Goal: Task Accomplishment & Management: Use online tool/utility

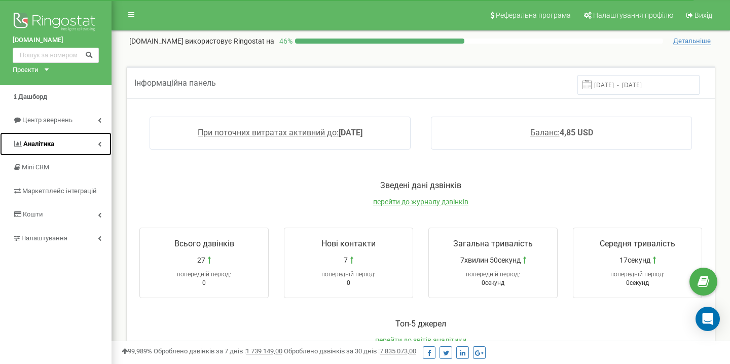
click at [43, 144] on span "Аналiтика" at bounding box center [38, 144] width 31 height 8
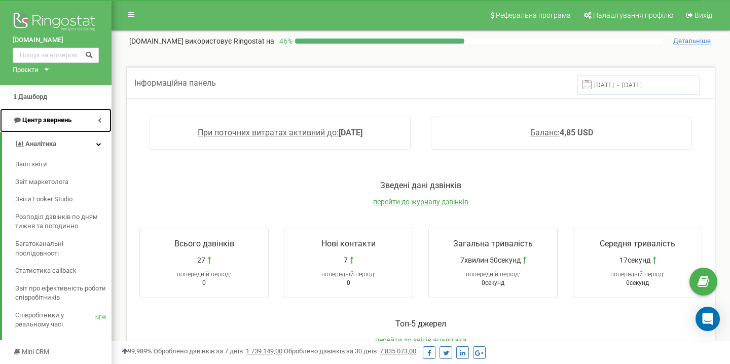
click at [48, 115] on link "Центр звернень" at bounding box center [56, 120] width 112 height 24
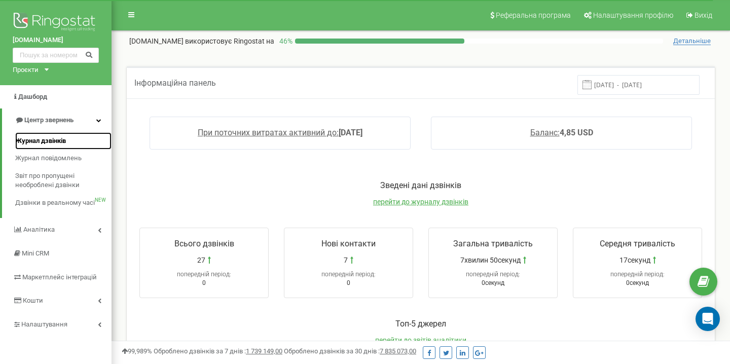
click at [32, 138] on span "Журнал дзвінків" at bounding box center [40, 141] width 51 height 10
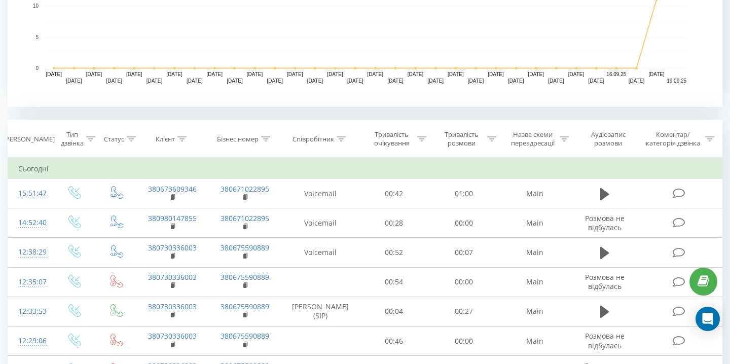
scroll to position [321, 0]
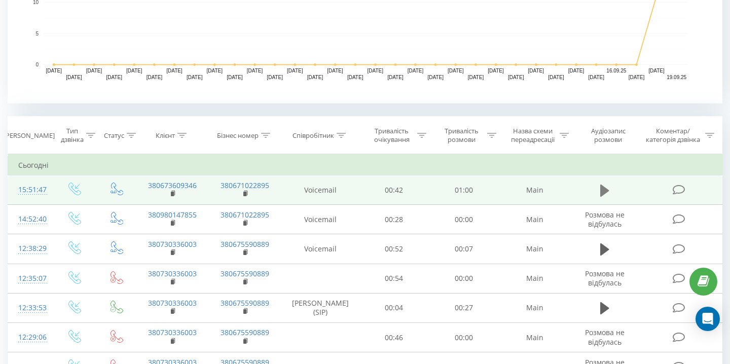
click at [602, 190] on icon at bounding box center [604, 190] width 9 height 12
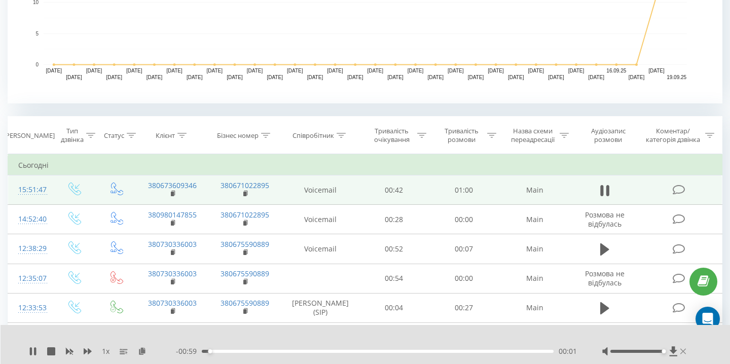
drag, startPoint x: 642, startPoint y: 351, endPoint x: 682, endPoint y: 351, distance: 39.5
click at [682, 351] on div at bounding box center [645, 351] width 86 height 10
click at [604, 188] on icon at bounding box center [604, 191] width 9 height 14
